Goal: Find specific page/section: Find specific page/section

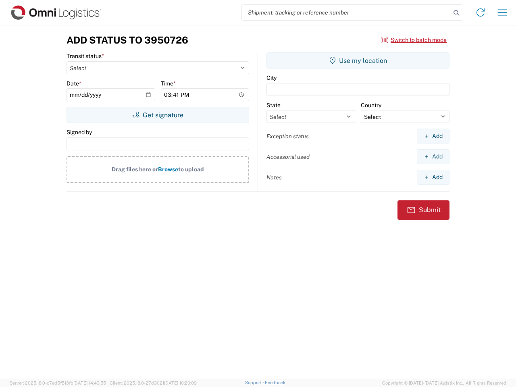
click at [346, 12] on input "search" at bounding box center [346, 12] width 209 height 15
click at [456, 13] on icon at bounding box center [455, 12] width 11 height 11
click at [480, 12] on icon at bounding box center [480, 12] width 13 height 13
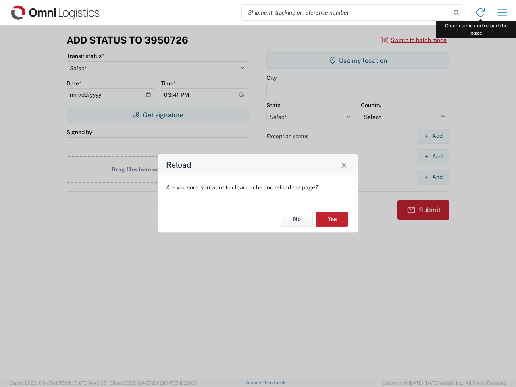
click at [502, 12] on div "Reload Are you sure, you want to clear cache and reload the page? No Yes" at bounding box center [258, 193] width 516 height 387
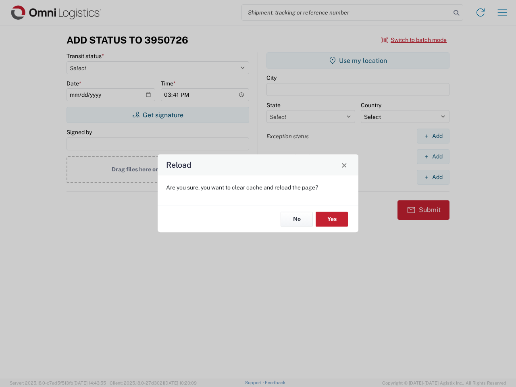
click at [414, 40] on div "Reload Are you sure, you want to clear cache and reload the page? No Yes" at bounding box center [258, 193] width 516 height 387
click at [157, 115] on div "Reload Are you sure, you want to clear cache and reload the page? No Yes" at bounding box center [258, 193] width 516 height 387
click at [358, 60] on div "Reload Are you sure, you want to clear cache and reload the page? No Yes" at bounding box center [258, 193] width 516 height 387
click at [433, 136] on div "Reload Are you sure, you want to clear cache and reload the page? No Yes" at bounding box center [258, 193] width 516 height 387
click at [433, 156] on div "Reload Are you sure, you want to clear cache and reload the page? No Yes" at bounding box center [258, 193] width 516 height 387
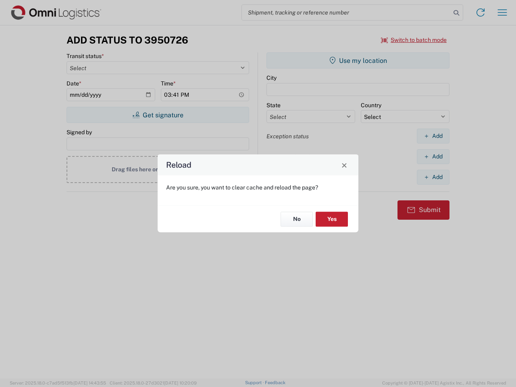
click at [433, 177] on div "Reload Are you sure, you want to clear cache and reload the page? No Yes" at bounding box center [258, 193] width 516 height 387
